Goal: Navigation & Orientation: Understand site structure

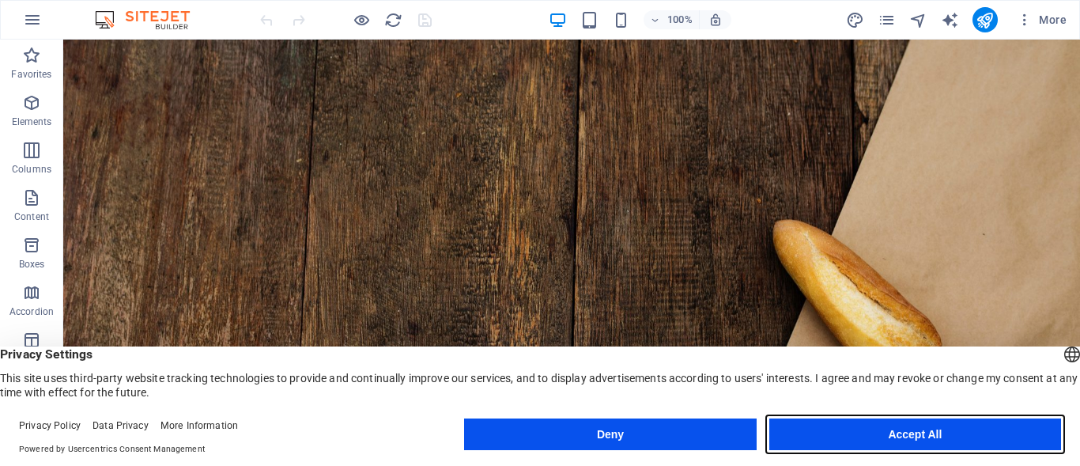
click at [957, 438] on button "Accept All" at bounding box center [915, 434] width 292 height 32
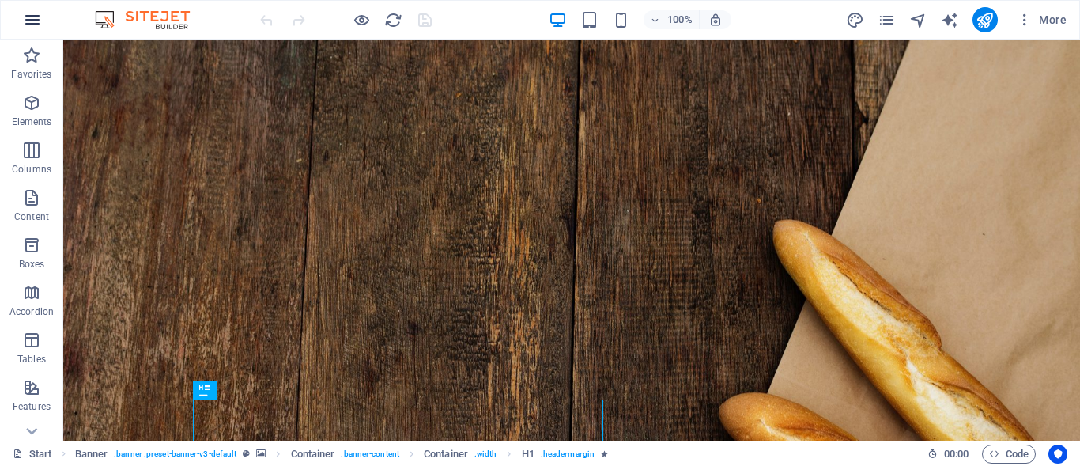
click at [32, 19] on icon "button" at bounding box center [32, 19] width 19 height 19
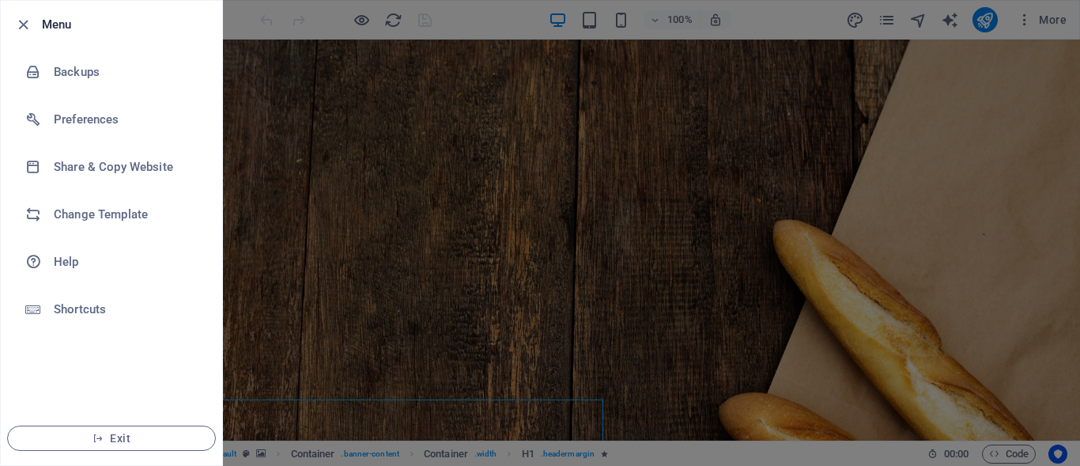
click at [32, 19] on icon "button" at bounding box center [23, 25] width 18 height 18
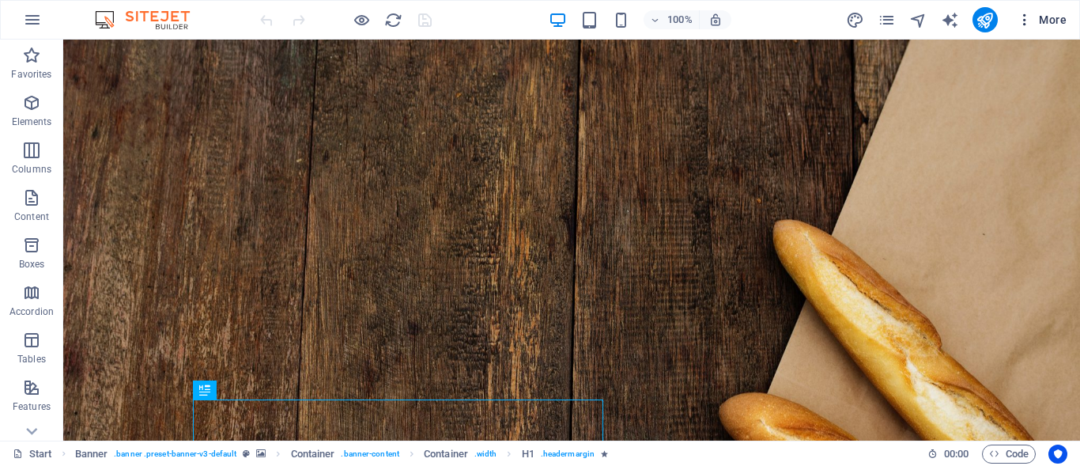
click at [1030, 21] on icon "button" at bounding box center [1024, 20] width 16 height 16
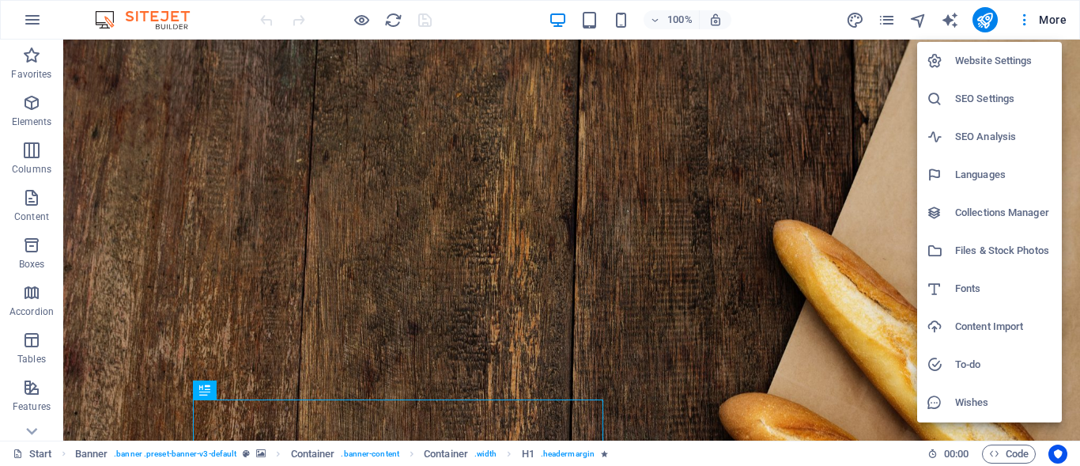
click at [834, 175] on div at bounding box center [540, 233] width 1080 height 466
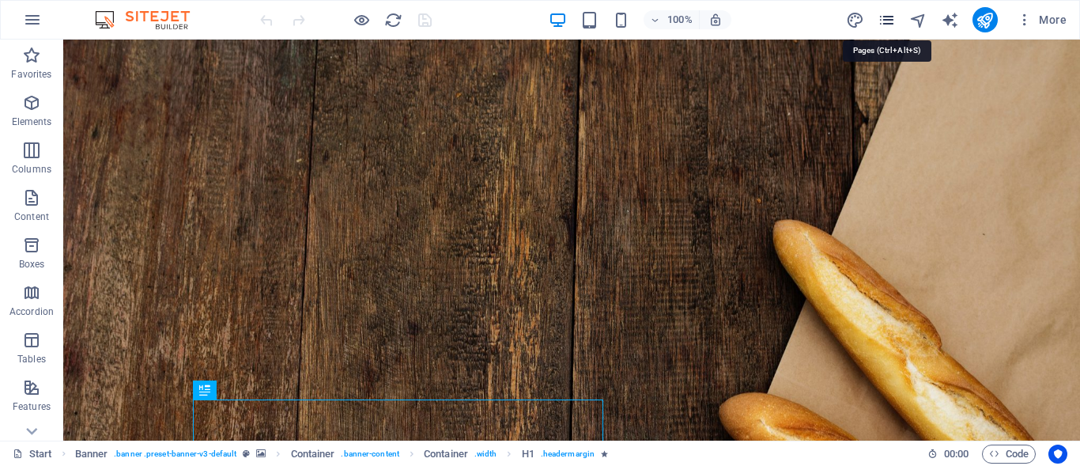
click at [881, 20] on icon "pages" at bounding box center [886, 20] width 18 height 18
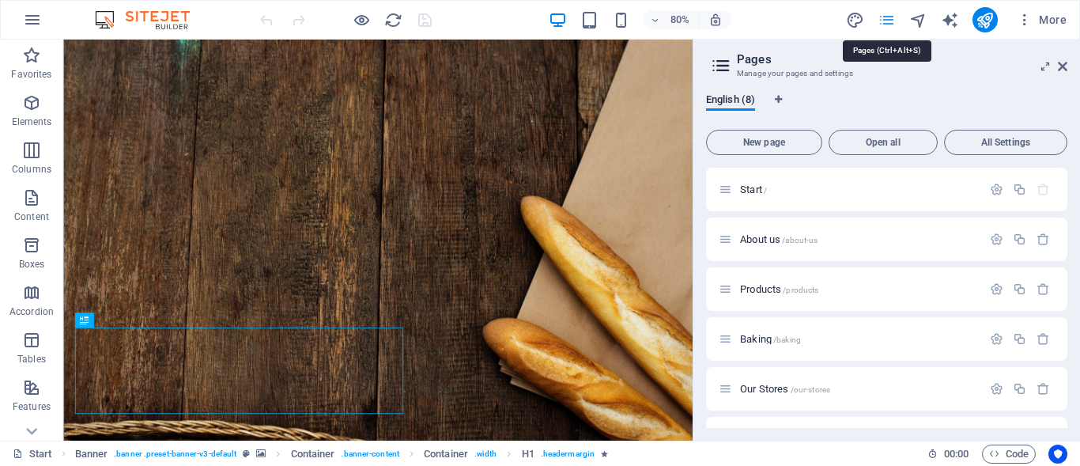
click at [881, 20] on icon "pages" at bounding box center [886, 20] width 18 height 18
click at [1065, 67] on icon at bounding box center [1062, 66] width 9 height 13
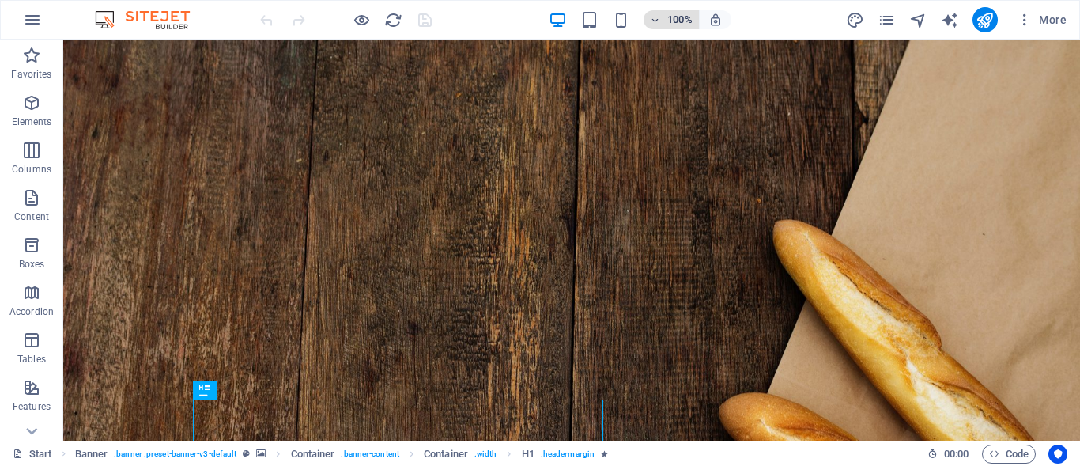
click at [651, 18] on icon "button" at bounding box center [655, 20] width 11 height 10
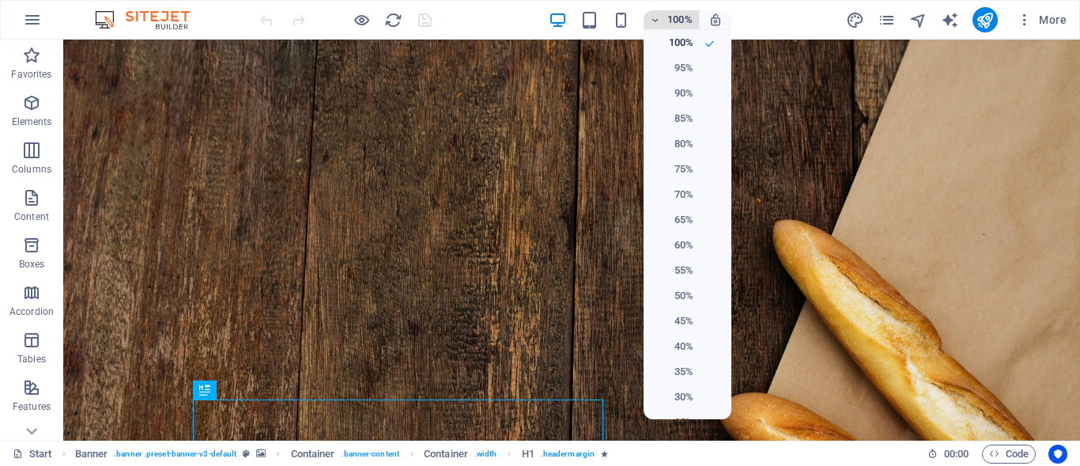
click at [651, 18] on div at bounding box center [540, 233] width 1080 height 466
